Goal: Task Accomplishment & Management: Manage account settings

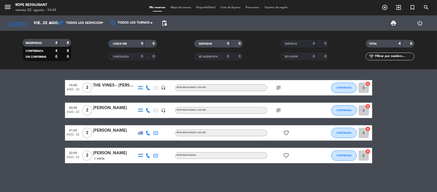
click at [100, 83] on div "THE VINES-- [PERSON_NAME]" at bounding box center [115, 85] width 44 height 7
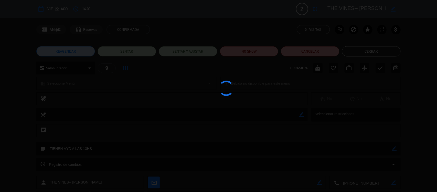
drag, startPoint x: 359, startPoint y: 8, endPoint x: 437, endPoint y: 8, distance: 77.9
click at [437, 8] on div at bounding box center [218, 96] width 437 height 192
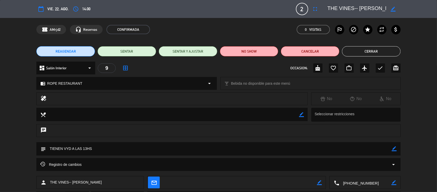
drag, startPoint x: 359, startPoint y: 56, endPoint x: 352, endPoint y: 66, distance: 11.9
click at [359, 55] on button "Cerrar" at bounding box center [371, 51] width 59 height 10
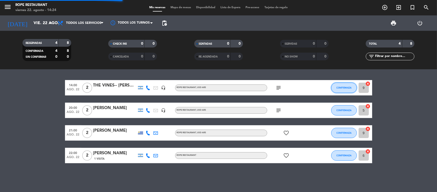
click at [349, 89] on span "CONFIRMADA" at bounding box center [344, 87] width 15 height 3
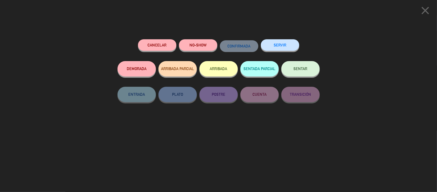
click at [304, 67] on button "SENTAR" at bounding box center [301, 68] width 38 height 15
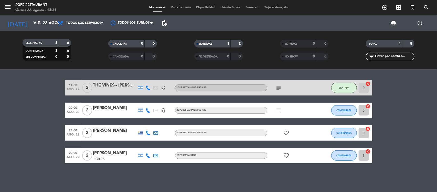
click at [17, 138] on bookings-row "14:00 ago. 22 2 THE VINES-- [PERSON_NAME] headset_mic ROPE RESTAURANT , USD ARS…" at bounding box center [218, 121] width 437 height 83
click at [280, 110] on icon "subject" at bounding box center [279, 110] width 6 height 6
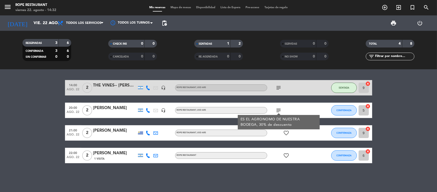
drag, startPoint x: 280, startPoint y: 110, endPoint x: 281, endPoint y: 112, distance: 2.6
click at [280, 111] on icon "subject" at bounding box center [279, 110] width 6 height 6
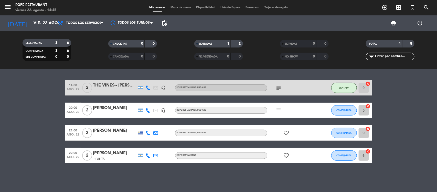
click at [118, 83] on div "THE VINES-- [PERSON_NAME]" at bounding box center [115, 85] width 44 height 7
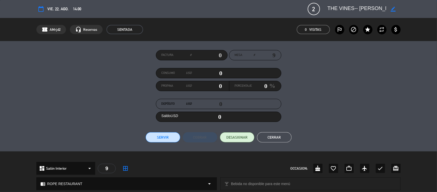
click at [330, 8] on textarea at bounding box center [357, 8] width 59 height 9
drag, startPoint x: 279, startPoint y: 133, endPoint x: 141, endPoint y: 11, distance: 184.1
click at [278, 134] on button "Cerrar" at bounding box center [274, 137] width 35 height 10
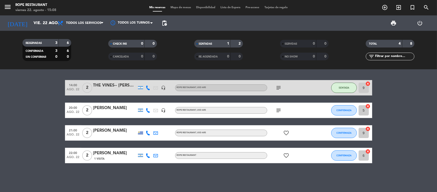
click at [12, 4] on span "menu" at bounding box center [10, 8] width 12 height 12
click at [11, 8] on icon "menu" at bounding box center [8, 7] width 8 height 8
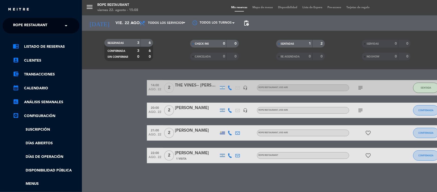
click at [19, 22] on span "Rope restaurant" at bounding box center [30, 25] width 34 height 11
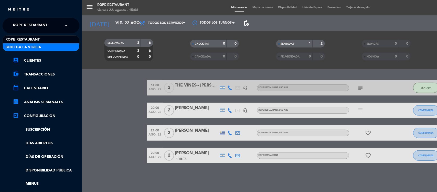
click at [34, 48] on span "Bodega La Vigilia" at bounding box center [23, 47] width 36 height 6
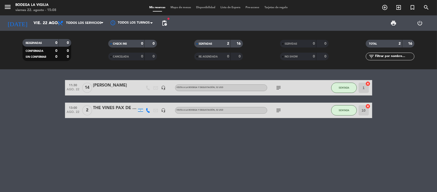
click at [129, 109] on div "THE VINES PAX DE [PERSON_NAME] Y [PERSON_NAME]" at bounding box center [115, 108] width 44 height 7
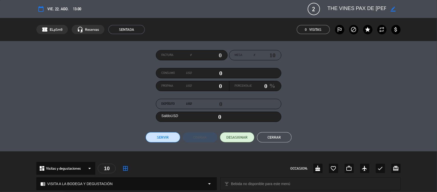
drag, startPoint x: 365, startPoint y: 6, endPoint x: 437, endPoint y: 11, distance: 71.9
click at [437, 5] on div "calendar_today vie. 22, ago. 13:00 2 THE VINES PAX DE [PERSON_NAME] Y ANDRETA b…" at bounding box center [218, 9] width 437 height 18
click at [284, 135] on button "Cerrar" at bounding box center [274, 137] width 35 height 10
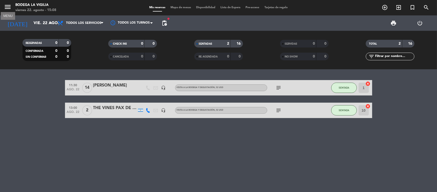
drag, startPoint x: 9, startPoint y: 9, endPoint x: 24, endPoint y: 20, distance: 18.1
click at [9, 8] on icon "menu" at bounding box center [8, 7] width 8 height 8
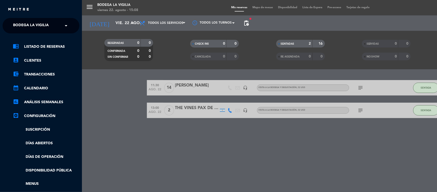
click at [29, 23] on span "Bodega La Vigilia" at bounding box center [31, 25] width 36 height 11
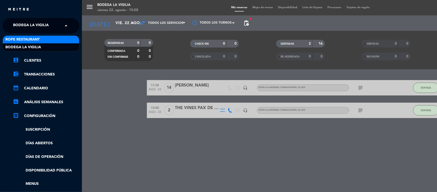
click at [40, 36] on div "Rope restaurant" at bounding box center [41, 40] width 76 height 8
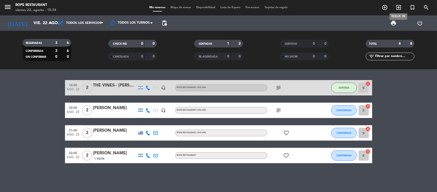
click at [398, 6] on icon "exit_to_app" at bounding box center [399, 7] width 6 height 6
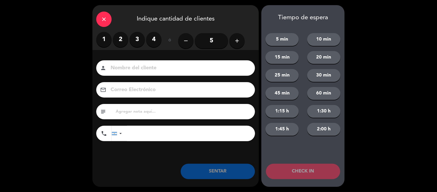
click at [133, 65] on input at bounding box center [179, 68] width 138 height 9
type input "M"
type input "[PERSON_NAME]"
click at [148, 42] on label "4" at bounding box center [153, 39] width 15 height 15
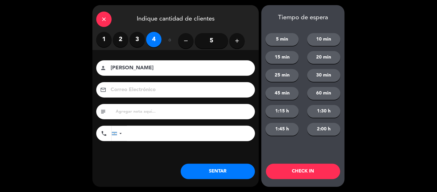
click at [199, 160] on div "Nombre del cliente person [PERSON_NAME] Electrónico email subject phone [GEOGRA…" at bounding box center [175, 109] width 167 height 118
click at [210, 175] on button "SENTAR" at bounding box center [218, 170] width 74 height 15
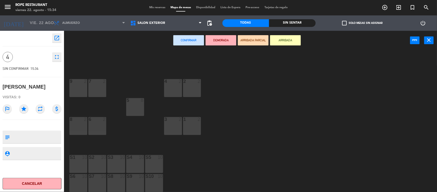
click at [135, 108] on div "5 8" at bounding box center [135, 107] width 18 height 18
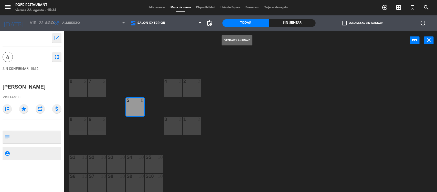
click at [239, 37] on button "Sentar y Asignar" at bounding box center [237, 40] width 31 height 10
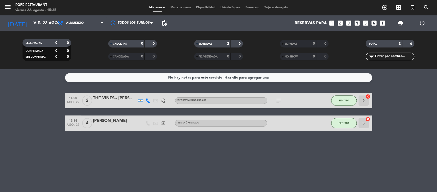
click at [99, 121] on div "[PERSON_NAME]" at bounding box center [115, 120] width 44 height 7
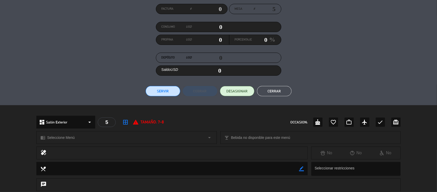
scroll to position [96, 0]
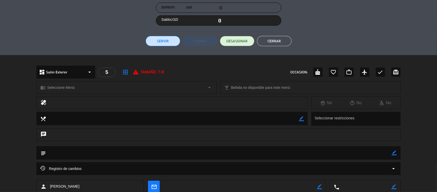
click at [103, 87] on div "chrome_reader_mode Seleccione Menú arrow_drop_down" at bounding box center [127, 87] width 180 height 12
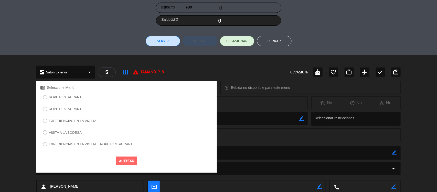
click at [68, 102] on label "ROPE RESTAURANT" at bounding box center [62, 98] width 44 height 8
click at [134, 162] on button "Aceptar" at bounding box center [126, 160] width 21 height 9
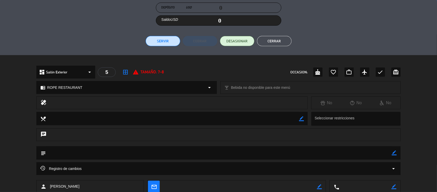
scroll to position [0, 0]
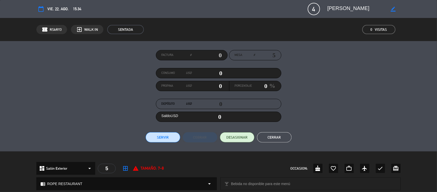
click at [273, 144] on div "Factura # Mesa # 5 Consumo USD 0 Propina USD 0 Porcentaje 0 % Depósito USD 0 Sa…" at bounding box center [218, 96] width 437 height 110
click at [271, 137] on button "Cerrar" at bounding box center [274, 137] width 35 height 10
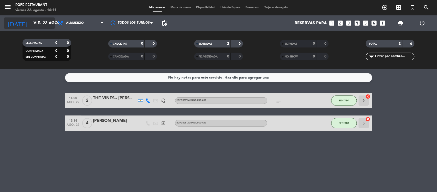
click at [46, 28] on input "vie. 22 ago." at bounding box center [58, 23] width 54 height 10
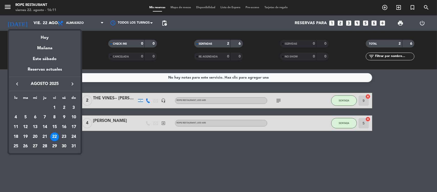
click at [85, 24] on div at bounding box center [218, 96] width 437 height 192
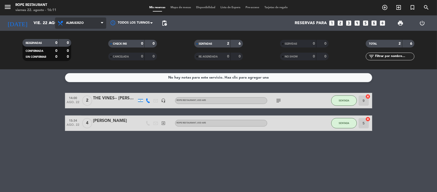
click at [85, 24] on span "Almuerzo" at bounding box center [80, 22] width 51 height 11
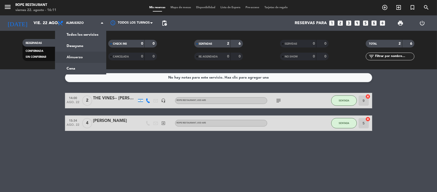
click at [87, 33] on div "menu Rope restaurant viernes 22. agosto - 16:11 Mis reservas Mapa de mesas Disp…" at bounding box center [218, 34] width 437 height 69
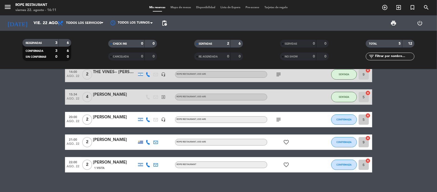
scroll to position [19, 0]
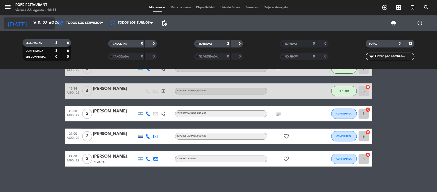
click at [39, 21] on input "vie. 22 ago." at bounding box center [58, 23] width 54 height 10
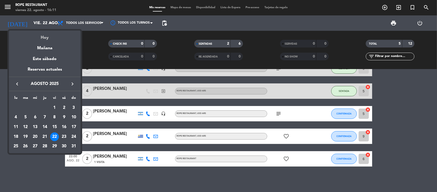
click at [44, 36] on div "Hoy" at bounding box center [45, 35] width 72 height 11
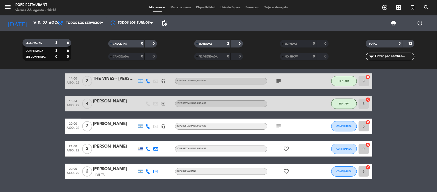
scroll to position [0, 0]
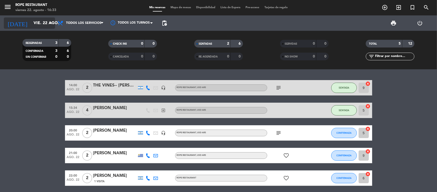
click at [35, 24] on input "vie. 22 ago." at bounding box center [58, 23] width 54 height 10
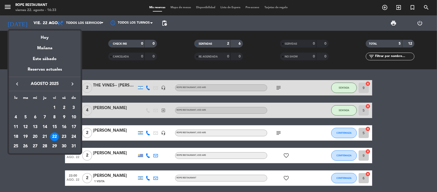
click at [44, 46] on div "Mañana" at bounding box center [45, 46] width 72 height 11
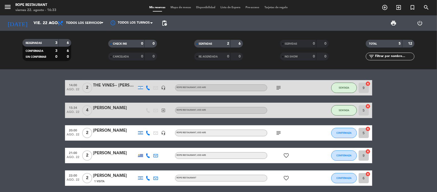
type input "sáb. 23 ago."
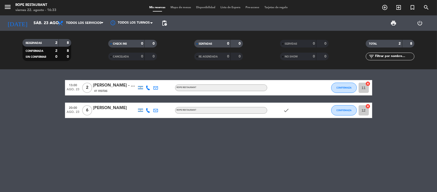
click at [151, 111] on div at bounding box center [148, 109] width 8 height 15
click at [156, 111] on icon at bounding box center [156, 110] width 5 height 5
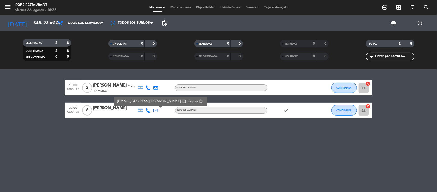
click at [149, 110] on icon at bounding box center [148, 110] width 5 height 5
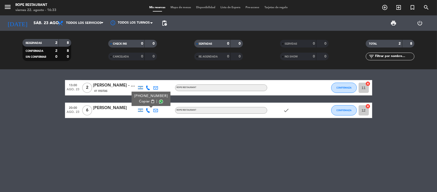
click at [148, 143] on div "13:00 ago. 23 2 [PERSON_NAME] - The [PERSON_NAME] 41 Visitas ROPE RESTAURANT CO…" at bounding box center [218, 130] width 437 height 122
drag, startPoint x: 154, startPoint y: 87, endPoint x: 152, endPoint y: 89, distance: 3.4
click at [154, 88] on icon at bounding box center [156, 87] width 5 height 5
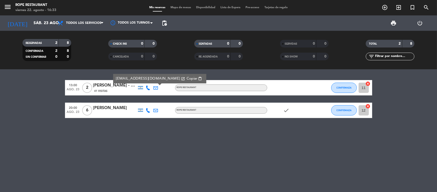
click at [150, 87] on icon at bounding box center [148, 87] width 5 height 5
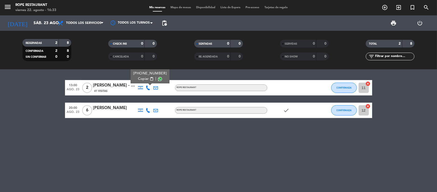
click at [149, 135] on div "13:00 ago. 23 2 [PERSON_NAME] - The [PERSON_NAME] 41 Visitas [PHONE_NUMBER] Cop…" at bounding box center [218, 130] width 437 height 122
click at [140, 86] on div at bounding box center [140, 87] width 5 height 3
click at [140, 125] on div "13:00 ago. 23 2 [PERSON_NAME] - The [PERSON_NAME] 41 Visitas [GEOGRAPHIC_DATA] …" at bounding box center [218, 130] width 437 height 122
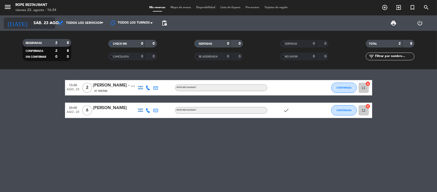
click at [31, 26] on input "sáb. 23 ago." at bounding box center [58, 23] width 54 height 10
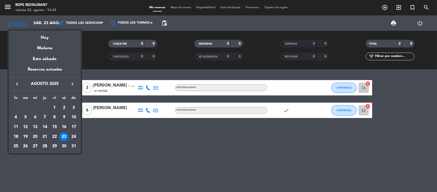
click at [145, 111] on div at bounding box center [218, 96] width 437 height 192
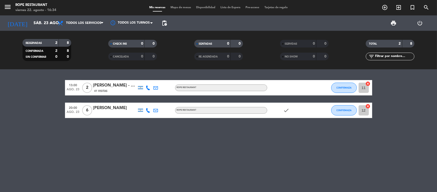
click at [147, 110] on icon at bounding box center [148, 110] width 5 height 5
click at [147, 101] on span "Copiar" at bounding box center [144, 101] width 11 height 5
click at [96, 141] on div "13:00 ago. 23 2 [PERSON_NAME] - The [PERSON_NAME] 41 Visitas ROPE RESTAURANT CO…" at bounding box center [218, 130] width 437 height 122
click at [111, 108] on div "[PERSON_NAME]" at bounding box center [115, 108] width 44 height 7
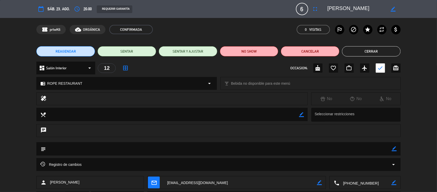
click at [338, 11] on textarea at bounding box center [357, 8] width 59 height 9
click at [343, 11] on textarea at bounding box center [357, 8] width 59 height 9
click at [355, 9] on textarea at bounding box center [357, 8] width 59 height 9
click at [391, 50] on button "Cerrar" at bounding box center [371, 51] width 59 height 10
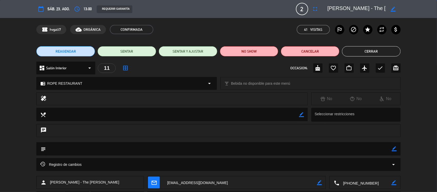
click at [336, 8] on textarea at bounding box center [357, 8] width 59 height 9
drag, startPoint x: 336, startPoint y: 8, endPoint x: 437, endPoint y: 9, distance: 101.2
click at [437, 9] on div "calendar_today sáb. 23, ago. access_time 13:00 REQUERIR GARANTÍA 2 [PERSON_NAME…" at bounding box center [218, 9] width 437 height 18
click at [387, 9] on div "border_color" at bounding box center [393, 8] width 15 height 9
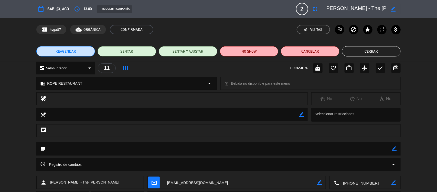
click at [391, 9] on icon "border_color" at bounding box center [393, 9] width 5 height 5
click at [366, 7] on textarea at bounding box center [357, 8] width 59 height 9
drag, startPoint x: 366, startPoint y: 7, endPoint x: 387, endPoint y: 8, distance: 21.5
click at [387, 8] on div at bounding box center [362, 8] width 77 height 9
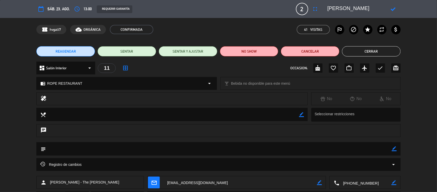
paste textarea "The Vines"
type textarea "The Vines-- [PERSON_NAME]"
click at [392, 8] on icon at bounding box center [393, 9] width 5 height 5
click at [333, 9] on textarea at bounding box center [357, 8] width 59 height 9
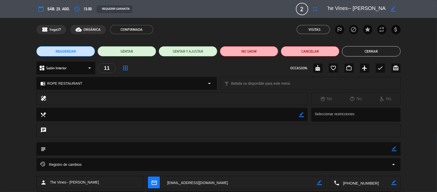
drag, startPoint x: 333, startPoint y: 9, endPoint x: 426, endPoint y: 8, distance: 92.5
click at [426, 8] on div "calendar_today sáb. 23, ago. access_time 13:00 REQUERIR GARANTÍA 2 The Vines-- …" at bounding box center [218, 9] width 437 height 18
drag, startPoint x: 375, startPoint y: 50, endPoint x: 365, endPoint y: 50, distance: 10.0
click at [375, 50] on button "Cerrar" at bounding box center [371, 51] width 59 height 10
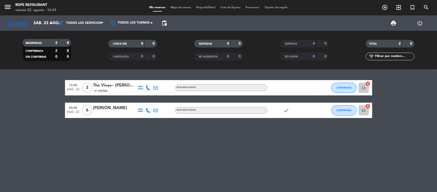
click at [0, 5] on div "menu Rope restaurant viernes 22. agosto - 16:43" at bounding box center [54, 8] width 109 height 12
click at [7, 6] on icon "menu" at bounding box center [8, 7] width 8 height 8
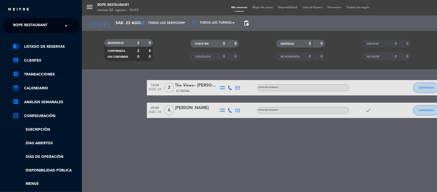
click at [41, 17] on div "close × Rope restaurant × chrome_reader_mode Listado de Reservas account_box Cl…" at bounding box center [41, 96] width 82 height 192
click at [44, 24] on span "Rope restaurant" at bounding box center [30, 25] width 34 height 11
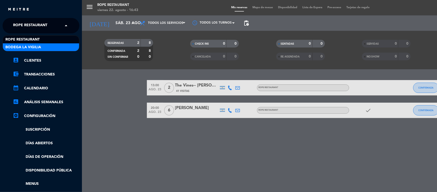
click at [50, 50] on div "Bodega La Vigilia" at bounding box center [41, 47] width 76 height 8
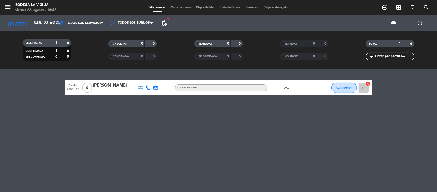
click at [148, 86] on icon at bounding box center [148, 87] width 5 height 5
click at [159, 109] on div "17:45 ago. 23 6 [PERSON_NAME] [PHONE_NUMBER] Copiar content_paste | VISITA A LA…" at bounding box center [218, 130] width 437 height 122
click at [10, 7] on icon "menu" at bounding box center [8, 7] width 8 height 8
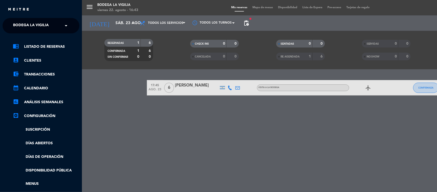
click at [55, 22] on div "× Bodega La Vigilia" at bounding box center [33, 25] width 45 height 11
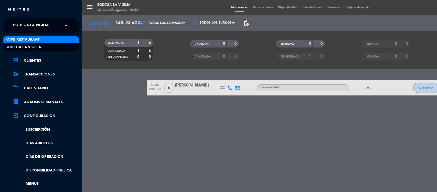
click at [57, 38] on div "Rope restaurant" at bounding box center [41, 40] width 76 height 8
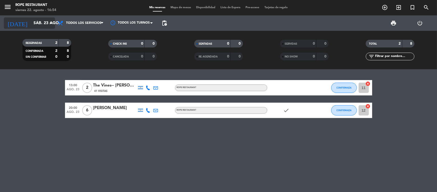
click at [45, 24] on input "sáb. 23 ago." at bounding box center [58, 23] width 54 height 10
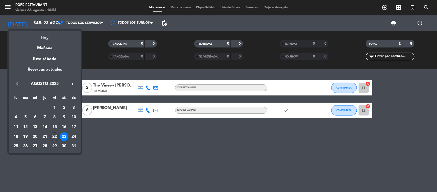
click at [46, 32] on div "Hoy" at bounding box center [45, 35] width 72 height 11
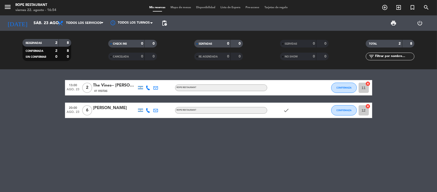
type input "vie. 22 ago."
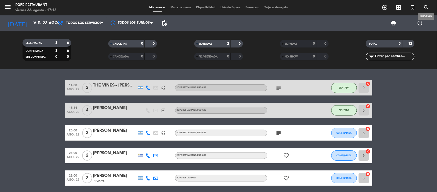
click at [426, 4] on span "search" at bounding box center [427, 7] width 14 height 9
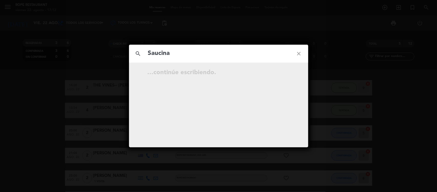
type input "Saucina"
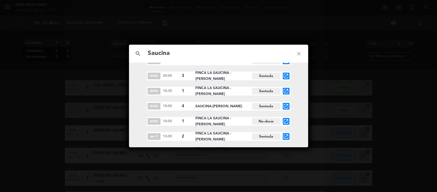
scroll to position [368, 0]
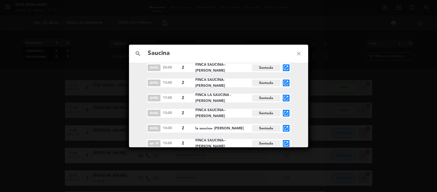
click at [285, 129] on icon "open_in_new" at bounding box center [286, 128] width 6 height 6
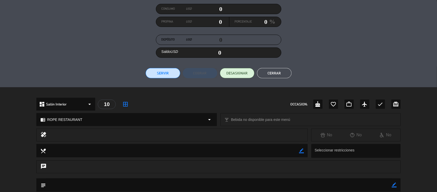
scroll to position [0, 0]
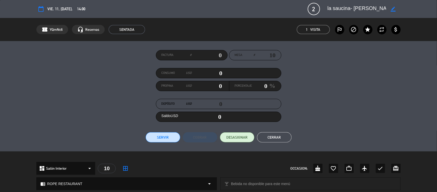
click at [262, 136] on button "Cerrar" at bounding box center [274, 137] width 35 height 10
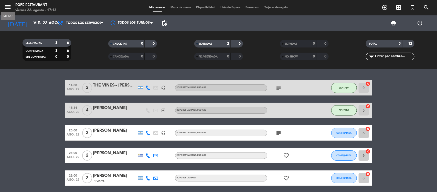
click at [17, 15] on div "menu MENU Rope restaurant viernes 22. agosto - 17:13 Mis reservas Mapa de mesas…" at bounding box center [218, 7] width 437 height 15
drag, startPoint x: 19, startPoint y: 16, endPoint x: 28, endPoint y: 18, distance: 8.8
click at [19, 16] on div "[DATE] vie. 22 ago. arrow_drop_down" at bounding box center [29, 22] width 51 height 15
click at [39, 26] on input "vie. 22 ago." at bounding box center [58, 23] width 54 height 10
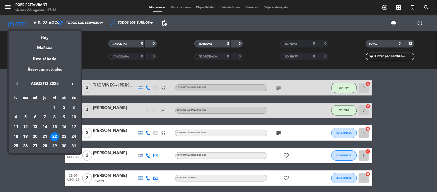
click at [19, 83] on icon "keyboard_arrow_left" at bounding box center [17, 84] width 6 height 6
click at [27, 115] on div "1" at bounding box center [25, 117] width 9 height 9
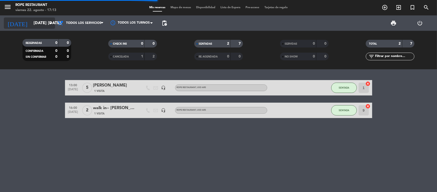
click at [49, 24] on icon "arrow_drop_down" at bounding box center [51, 23] width 6 height 6
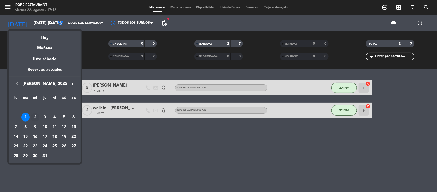
click at [36, 114] on div "2" at bounding box center [35, 117] width 9 height 9
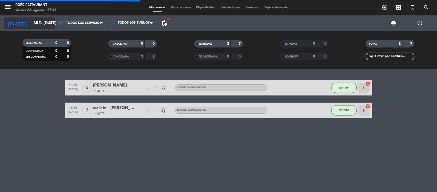
click at [34, 23] on input "mié. [DATE]" at bounding box center [58, 23] width 54 height 10
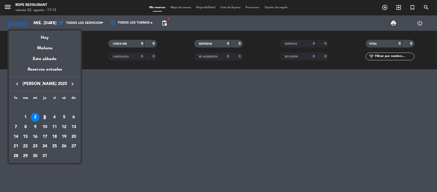
click at [45, 114] on div "3" at bounding box center [44, 117] width 9 height 9
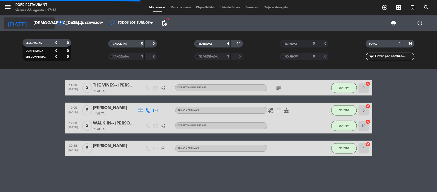
click at [31, 28] on input "[DEMOGRAPHIC_DATA] [DATE]" at bounding box center [58, 23] width 54 height 10
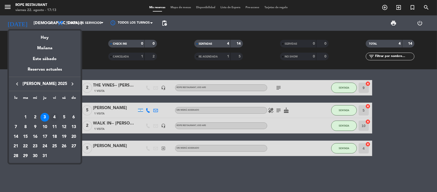
click at [57, 119] on div "4" at bounding box center [54, 117] width 9 height 9
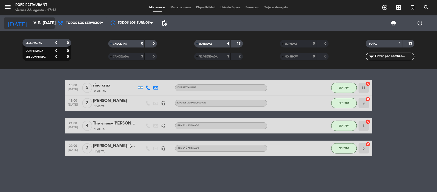
click at [40, 26] on input "vie. [DATE]" at bounding box center [58, 23] width 54 height 10
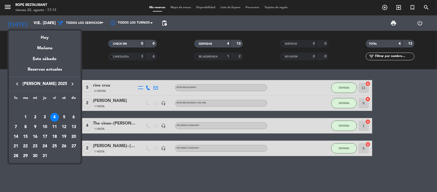
click at [65, 116] on div "5" at bounding box center [64, 117] width 9 height 9
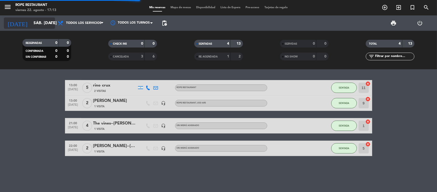
click at [31, 18] on input "sáb. [DATE]" at bounding box center [58, 23] width 54 height 10
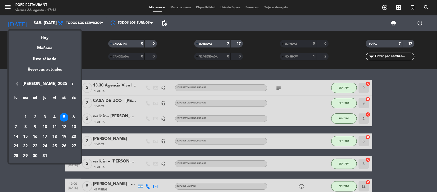
click at [146, 59] on div at bounding box center [218, 96] width 437 height 192
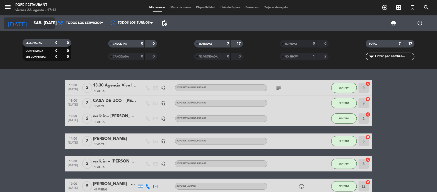
click at [44, 26] on input "sáb. [DATE]" at bounding box center [58, 23] width 54 height 10
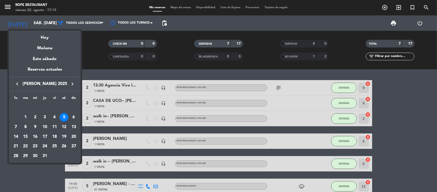
drag, startPoint x: 71, startPoint y: 117, endPoint x: 74, endPoint y: 113, distance: 5.2
click at [71, 117] on div "6" at bounding box center [73, 117] width 9 height 9
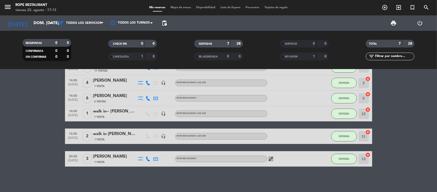
scroll to position [11, 0]
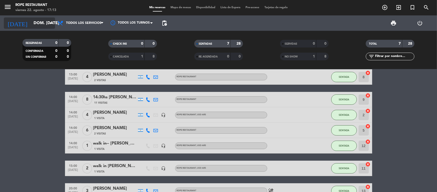
click at [36, 19] on input "dom. [DATE]" at bounding box center [58, 23] width 54 height 10
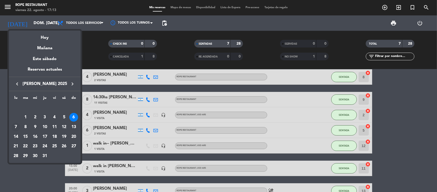
click at [15, 126] on div "7" at bounding box center [16, 126] width 9 height 9
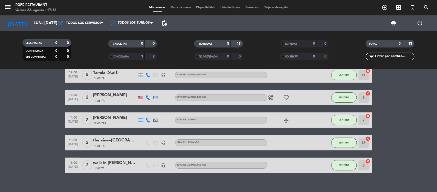
scroll to position [19, 0]
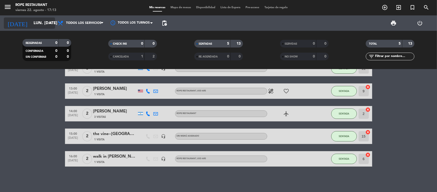
click at [30, 28] on div "[DATE] lun. [DATE] arrow_drop_down" at bounding box center [29, 22] width 51 height 11
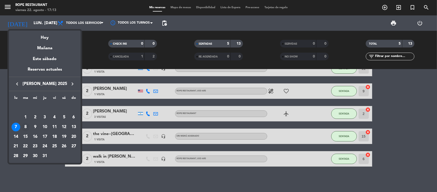
click at [24, 124] on div "8" at bounding box center [25, 126] width 9 height 9
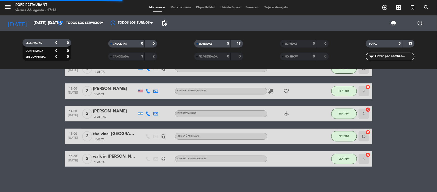
scroll to position [0, 0]
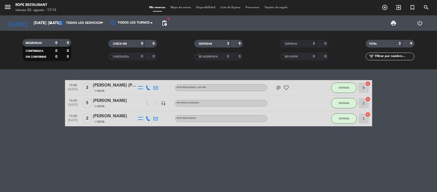
click at [39, 29] on div "[DATE] [DATE] [DATE]. arrow_drop_down" at bounding box center [29, 22] width 51 height 15
click at [40, 27] on input "[DATE] [DATE]." at bounding box center [58, 23] width 54 height 10
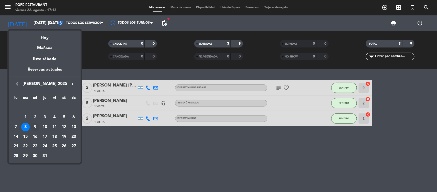
click at [34, 127] on div "9" at bounding box center [35, 126] width 9 height 9
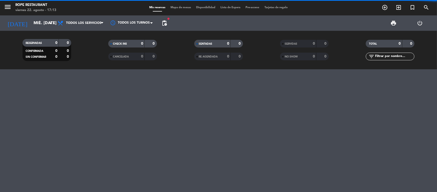
click at [34, 17] on div "[DATE] mié. [DATE] arrow_drop_down" at bounding box center [29, 22] width 51 height 15
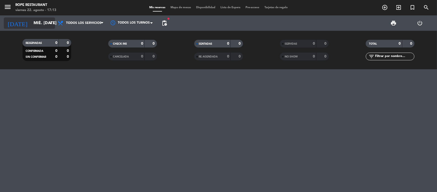
click at [38, 27] on input "mié. [DATE]" at bounding box center [58, 23] width 54 height 10
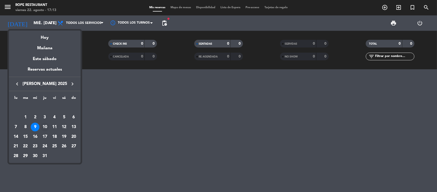
click at [47, 127] on div "10" at bounding box center [44, 126] width 9 height 9
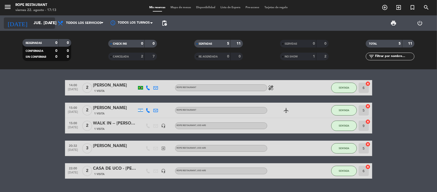
click at [39, 22] on input "jue. [DATE]" at bounding box center [58, 23] width 54 height 10
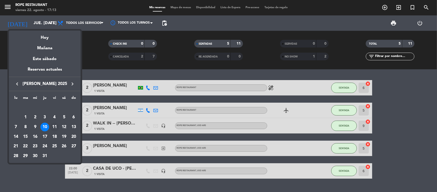
click at [53, 126] on div "11" at bounding box center [54, 126] width 9 height 9
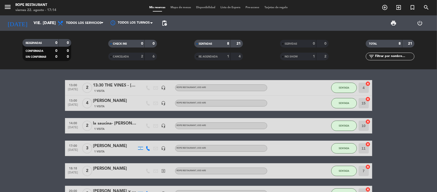
click at [117, 122] on div "la saucina- [PERSON_NAME]" at bounding box center [115, 123] width 44 height 7
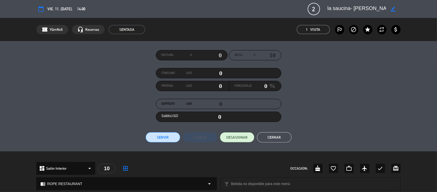
click at [330, 8] on textarea at bounding box center [357, 8] width 59 height 9
drag, startPoint x: 330, startPoint y: 8, endPoint x: 370, endPoint y: 8, distance: 40.0
click at [370, 8] on textarea at bounding box center [357, 8] width 59 height 9
click at [348, 7] on textarea at bounding box center [357, 8] width 59 height 9
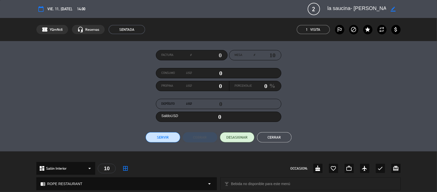
drag, startPoint x: 348, startPoint y: 7, endPoint x: 373, endPoint y: 8, distance: 25.4
click at [373, 8] on textarea at bounding box center [357, 8] width 59 height 9
click at [372, 8] on textarea at bounding box center [357, 8] width 59 height 9
click at [341, 7] on textarea at bounding box center [357, 8] width 59 height 9
drag, startPoint x: 341, startPoint y: 7, endPoint x: 377, endPoint y: 7, distance: 36.4
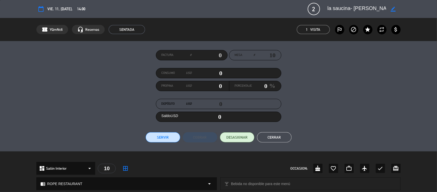
click at [377, 7] on textarea at bounding box center [357, 8] width 59 height 9
click at [286, 136] on button "Cerrar" at bounding box center [274, 137] width 35 height 10
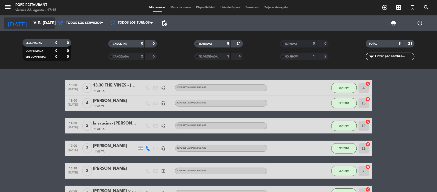
click at [47, 28] on div "[DATE] vie. [DATE] arrow_drop_down" at bounding box center [29, 22] width 51 height 11
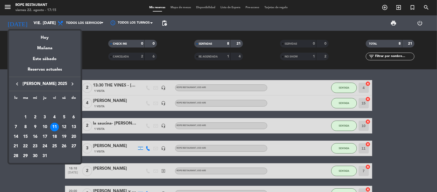
click at [60, 126] on div "12" at bounding box center [64, 126] width 9 height 9
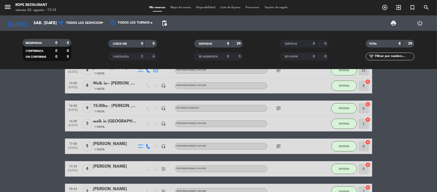
scroll to position [64, 0]
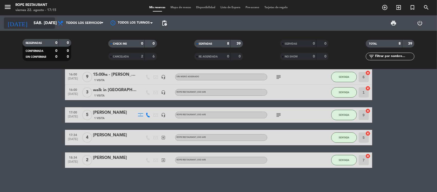
click at [31, 23] on input "sáb. [DATE]" at bounding box center [58, 23] width 54 height 10
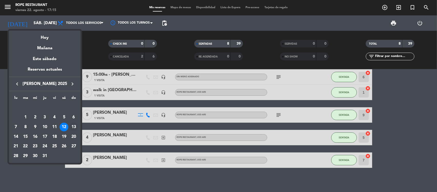
click at [72, 124] on div "13" at bounding box center [73, 126] width 9 height 9
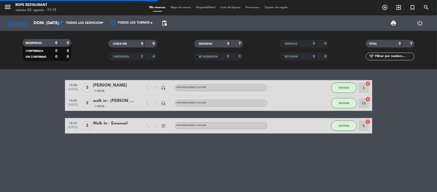
scroll to position [0, 0]
click at [31, 23] on input "dom. [DATE]" at bounding box center [58, 23] width 54 height 10
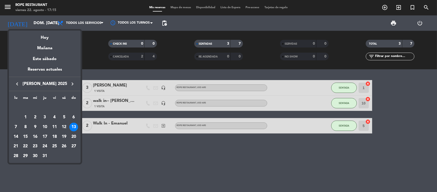
click at [15, 136] on div "14" at bounding box center [16, 136] width 9 height 9
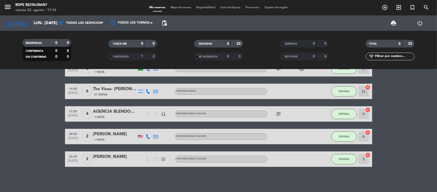
scroll to position [42, 0]
click at [35, 19] on input "lun. [DATE]" at bounding box center [58, 23] width 54 height 10
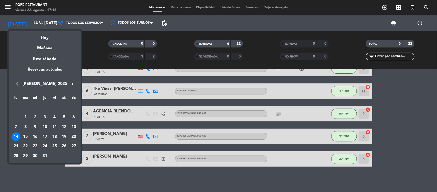
click at [18, 135] on div "14" at bounding box center [16, 136] width 9 height 9
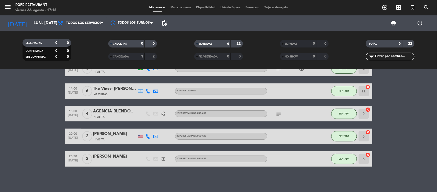
click at [24, 30] on div "[DATE] lun. [DATE] arrow_drop_down" at bounding box center [29, 22] width 51 height 15
click at [36, 22] on input "lun. [DATE]" at bounding box center [58, 23] width 54 height 10
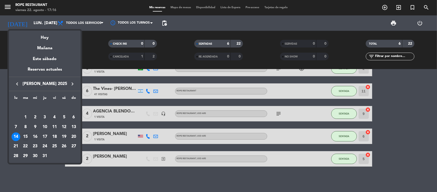
click at [26, 138] on div "15" at bounding box center [25, 136] width 9 height 9
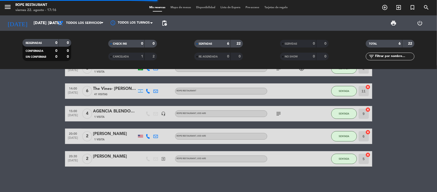
scroll to position [0, 0]
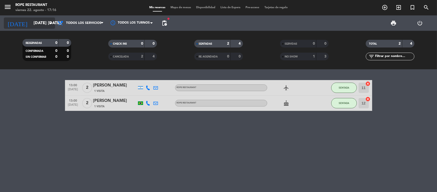
click at [32, 28] on input "[DATE] [DATE]." at bounding box center [58, 23] width 54 height 10
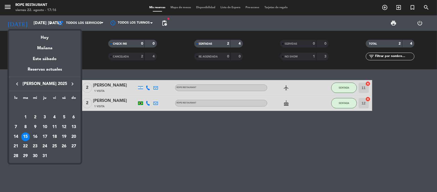
click at [35, 136] on div "16" at bounding box center [35, 136] width 9 height 9
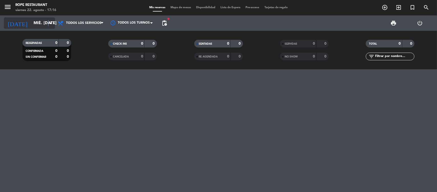
click at [48, 23] on icon "arrow_drop_down" at bounding box center [51, 23] width 6 height 6
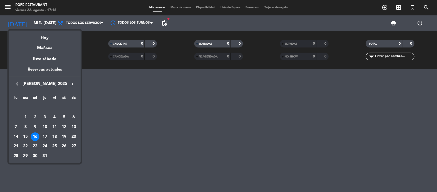
click at [44, 136] on div "17" at bounding box center [44, 136] width 9 height 9
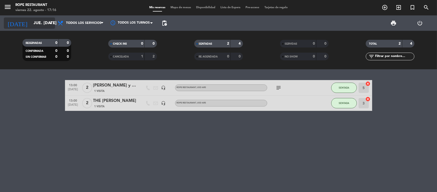
click at [16, 23] on icon "[DATE]" at bounding box center [17, 22] width 27 height 11
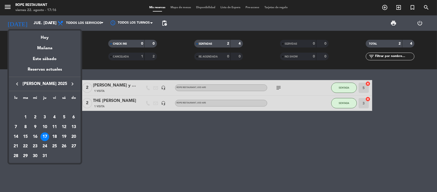
click at [55, 136] on div "18" at bounding box center [54, 136] width 9 height 9
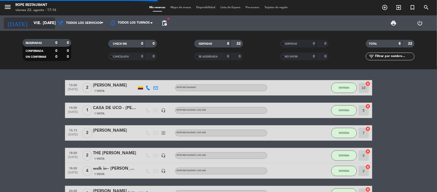
click at [31, 25] on input "vie. [DATE]" at bounding box center [58, 23] width 54 height 10
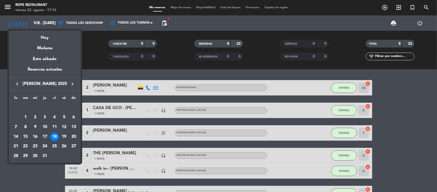
click at [160, 68] on div at bounding box center [218, 96] width 437 height 192
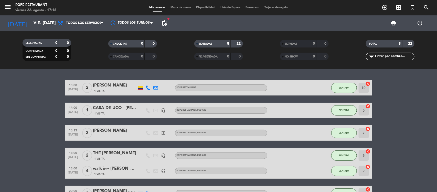
click at [20, 109] on bookings-row "13:00 [DATE] 2 [PERSON_NAME] 1 Visita ROPE RESTAURANT SENTADA 10 cancel 14:00 […" at bounding box center [218, 163] width 437 height 166
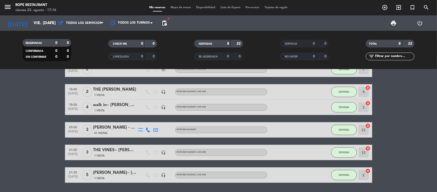
scroll to position [80, 0]
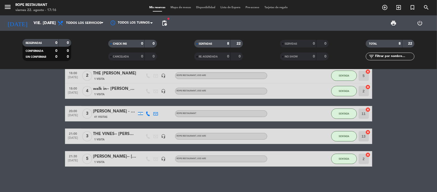
click at [35, 29] on div "[DATE] vie. [DATE] arrow_drop_down" at bounding box center [29, 22] width 51 height 15
click at [40, 23] on input "vie. [DATE]" at bounding box center [58, 23] width 54 height 10
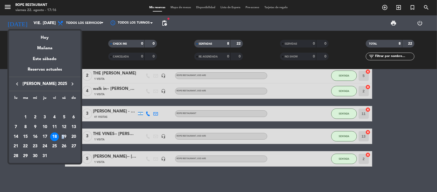
click at [63, 136] on div "19" at bounding box center [64, 136] width 9 height 9
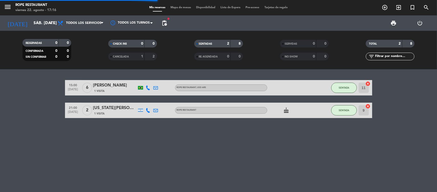
scroll to position [0, 0]
click at [31, 23] on input "sáb. [DATE]" at bounding box center [58, 23] width 54 height 10
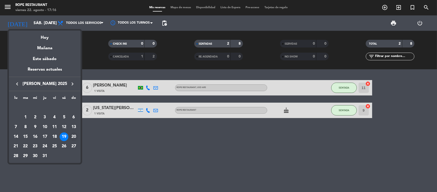
click at [75, 132] on div "20" at bounding box center [73, 136] width 9 height 9
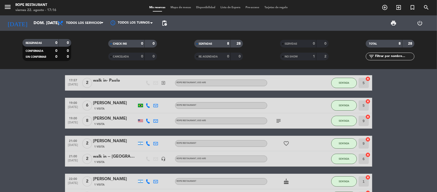
scroll to position [64, 0]
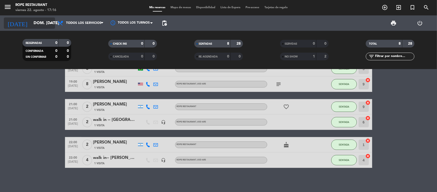
click at [48, 21] on icon "arrow_drop_down" at bounding box center [51, 23] width 6 height 6
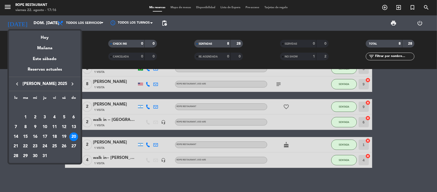
click at [16, 145] on div "21" at bounding box center [16, 146] width 9 height 9
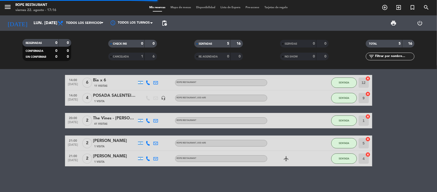
scroll to position [5, 0]
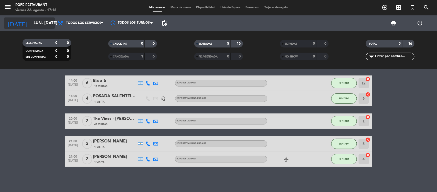
click at [39, 25] on input "lun. [DATE]" at bounding box center [58, 23] width 54 height 10
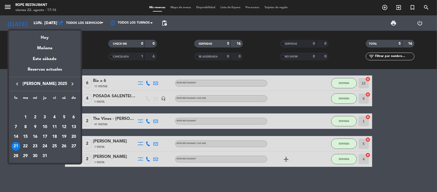
click at [27, 146] on div "22" at bounding box center [25, 146] width 9 height 9
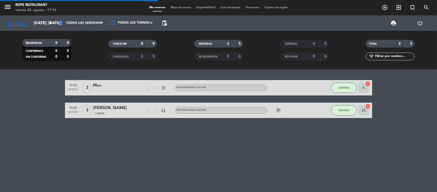
scroll to position [0, 0]
click at [33, 17] on div "[DATE] [DATE] [DATE]. arrow_drop_down" at bounding box center [29, 22] width 51 height 11
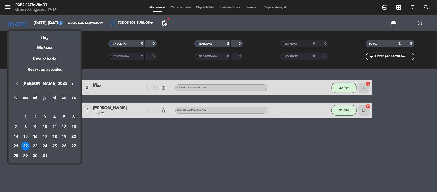
click at [35, 149] on div "23" at bounding box center [35, 146] width 9 height 9
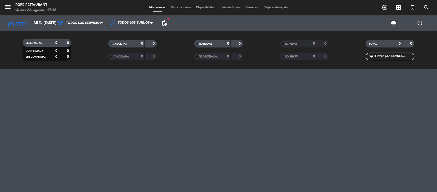
click at [26, 28] on div "[DATE] mié. [DATE] arrow_drop_down" at bounding box center [29, 22] width 51 height 15
click at [27, 28] on div "[DATE] mié. [DATE] arrow_drop_down" at bounding box center [29, 22] width 51 height 11
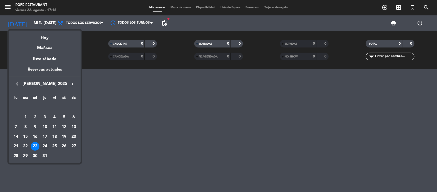
click at [45, 147] on div "24" at bounding box center [44, 146] width 9 height 9
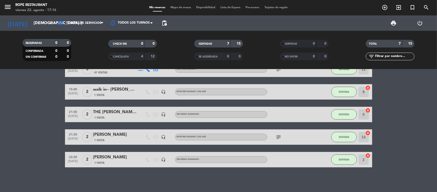
scroll to position [50, 0]
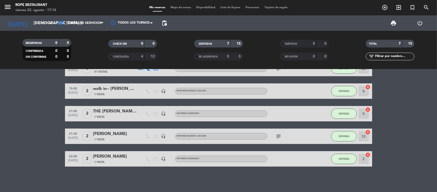
click at [38, 43] on span "RESERVADAS" at bounding box center [34, 43] width 16 height 3
click at [39, 25] on input "[DEMOGRAPHIC_DATA] [DATE]" at bounding box center [58, 23] width 54 height 10
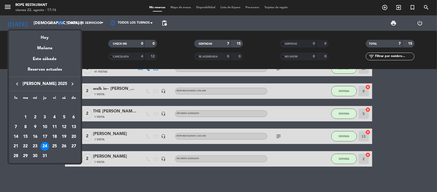
click at [56, 144] on div "25" at bounding box center [54, 146] width 9 height 9
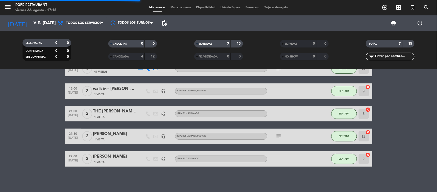
scroll to position [0, 0]
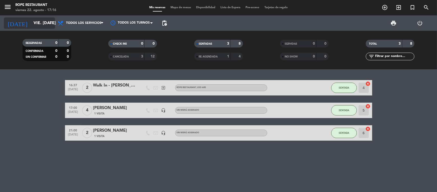
click at [31, 22] on input "vie. [DATE]" at bounding box center [58, 23] width 54 height 10
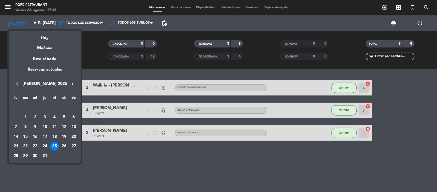
click at [64, 144] on div "26" at bounding box center [64, 146] width 9 height 9
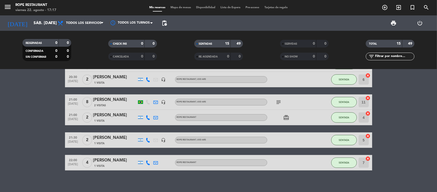
scroll to position [202, 0]
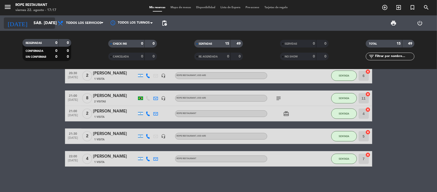
click at [32, 25] on input "sáb. [DATE]" at bounding box center [58, 23] width 54 height 10
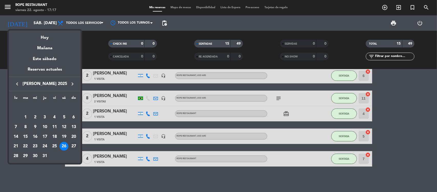
click at [76, 150] on td "27" at bounding box center [74, 146] width 10 height 10
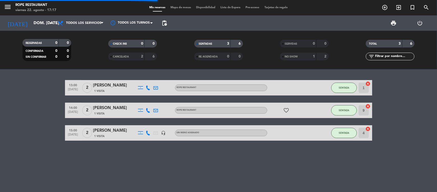
scroll to position [0, 0]
click at [43, 27] on input "dom. [DATE]" at bounding box center [58, 23] width 54 height 10
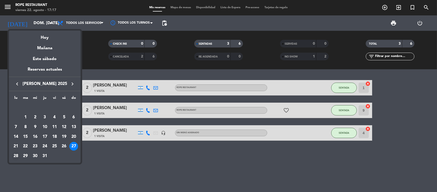
click at [14, 156] on div "28" at bounding box center [16, 155] width 9 height 9
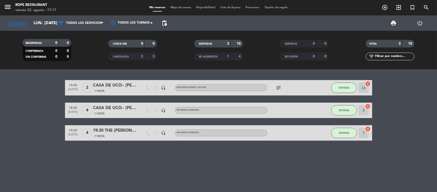
click at [31, 30] on div "[DATE] lun. [DATE] arrow_drop_down" at bounding box center [29, 22] width 51 height 15
click at [31, 26] on input "lun. [DATE]" at bounding box center [58, 23] width 54 height 10
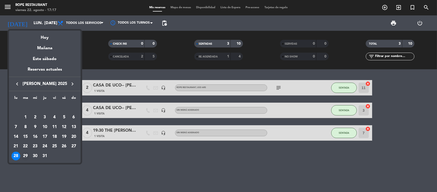
click at [27, 154] on div "29" at bounding box center [25, 155] width 9 height 9
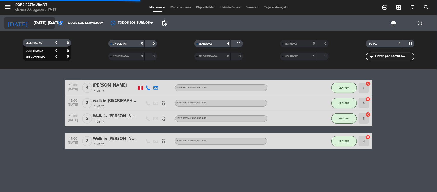
click at [38, 26] on input "[DATE] [DATE]." at bounding box center [58, 23] width 54 height 10
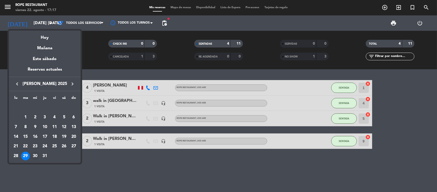
click at [36, 158] on div "30" at bounding box center [35, 155] width 9 height 9
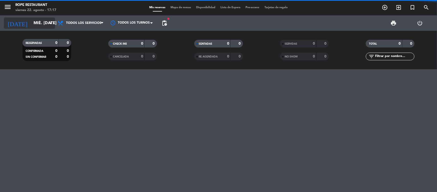
click at [37, 23] on input "mié. [DATE]" at bounding box center [58, 23] width 54 height 10
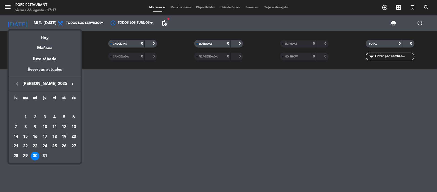
click at [50, 155] on table "lu ma [PERSON_NAME] vi sá do [DATE] 2 3 4 5 6 7 8 9 10 11 12 13 14 15 16 17 18 …" at bounding box center [45, 128] width 68 height 66
click at [46, 155] on div "31" at bounding box center [44, 155] width 9 height 9
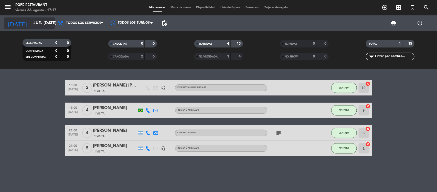
click at [31, 20] on input "jue. [DATE]" at bounding box center [58, 23] width 54 height 10
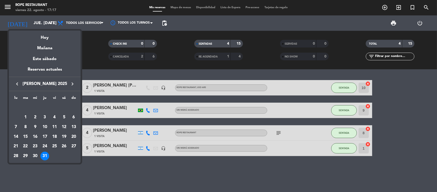
click at [35, 34] on div "Hoy" at bounding box center [45, 35] width 72 height 11
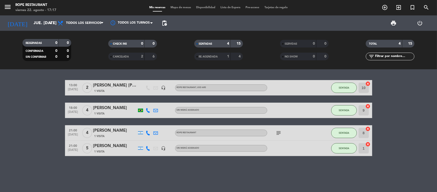
type input "vie. 22 ago."
